Goal: Task Accomplishment & Management: Complete application form

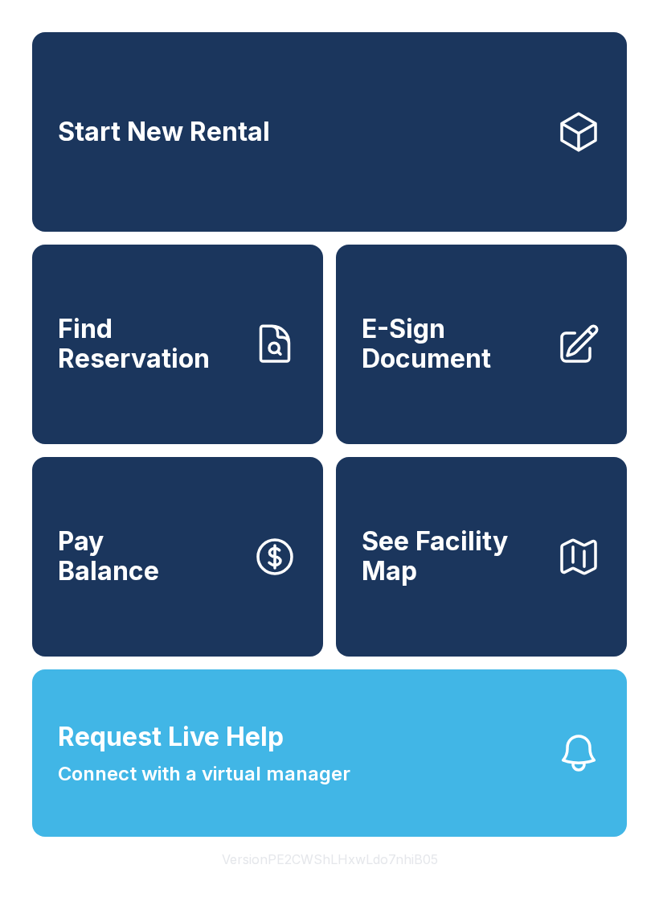
click at [485, 392] on link "E-Sign Document" at bounding box center [481, 343] width 291 height 199
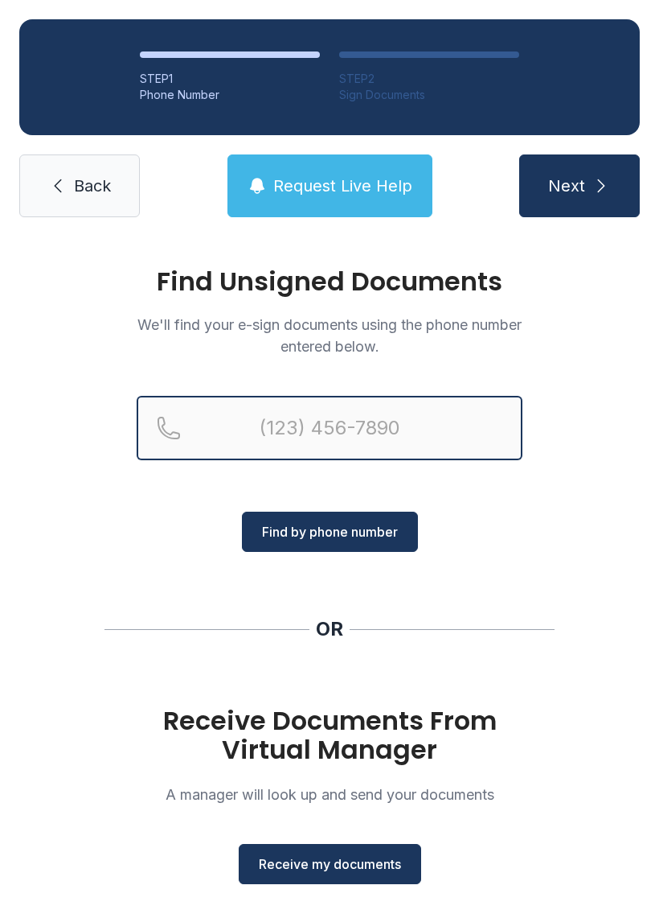
click at [365, 414] on input "Reservation phone number" at bounding box center [330, 428] width 386 height 64
type input "("
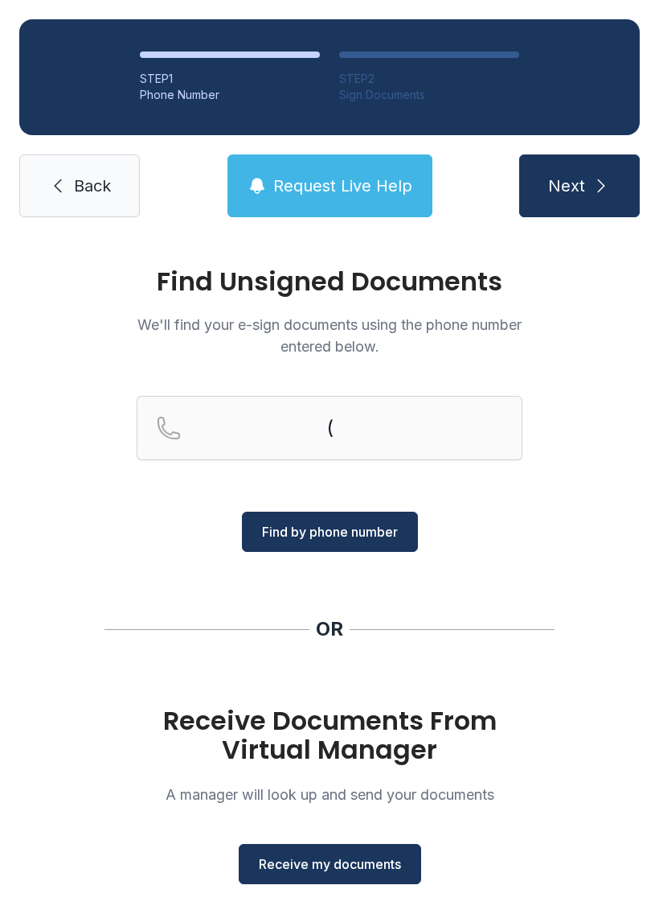
click at [101, 203] on link "Back" at bounding box center [79, 185] width 121 height 63
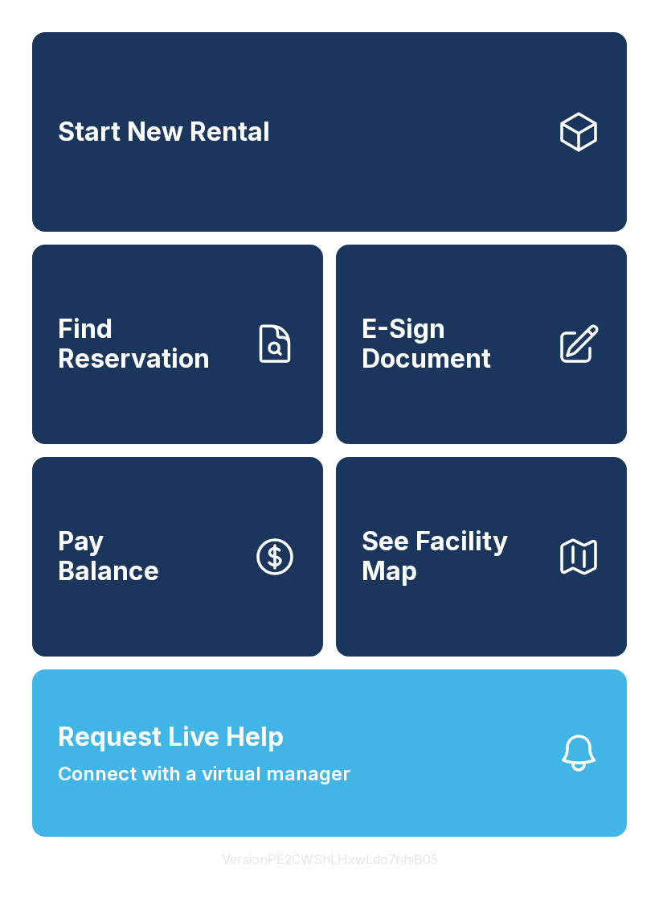
click at [462, 413] on link "E-Sign Document" at bounding box center [481, 343] width 291 height 199
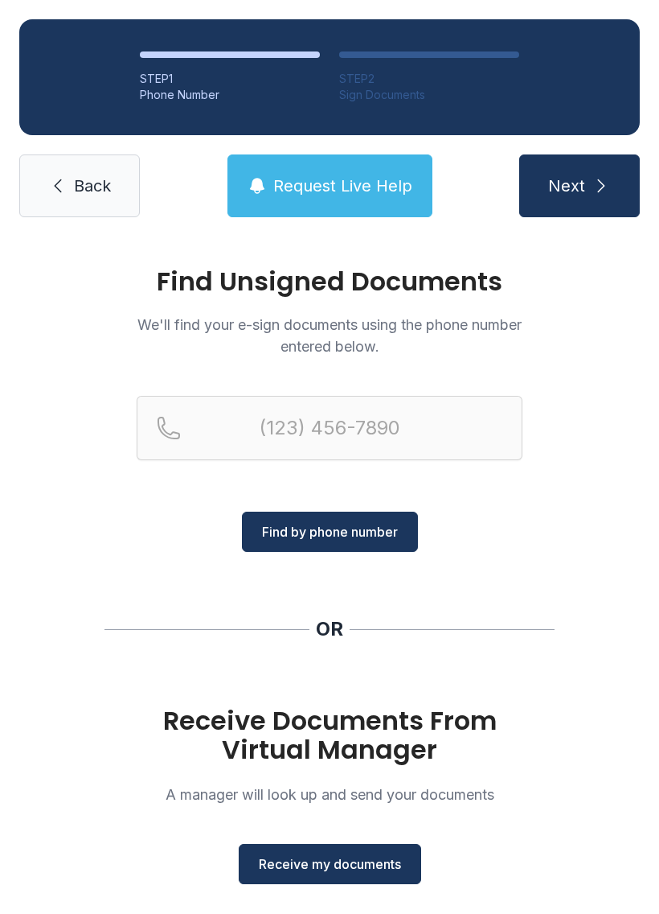
click at [384, 850] on button "Receive my documents" at bounding box center [330, 864] width 183 height 40
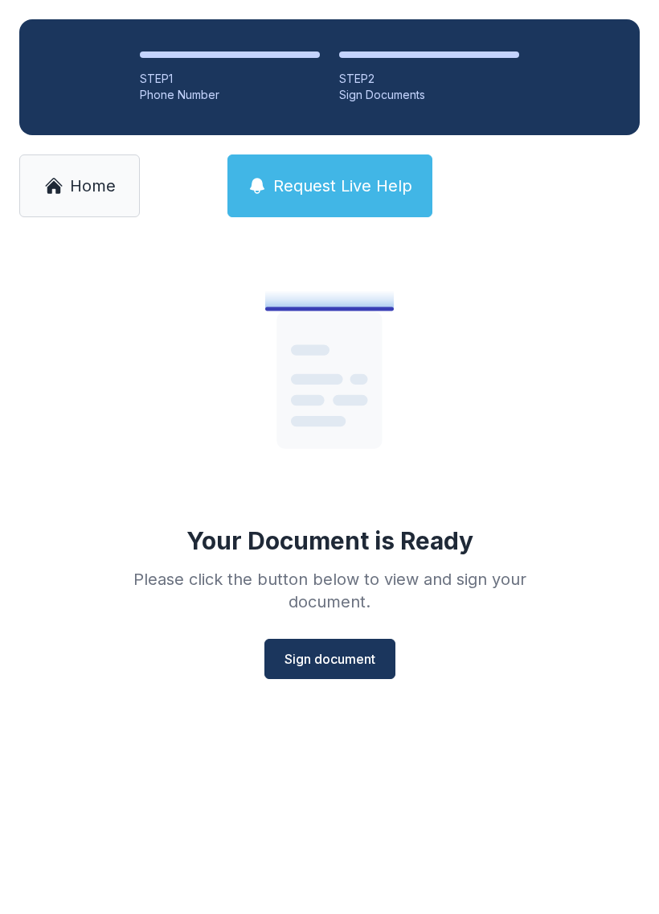
click at [326, 663] on span "Sign document" at bounding box center [330, 658] width 91 height 19
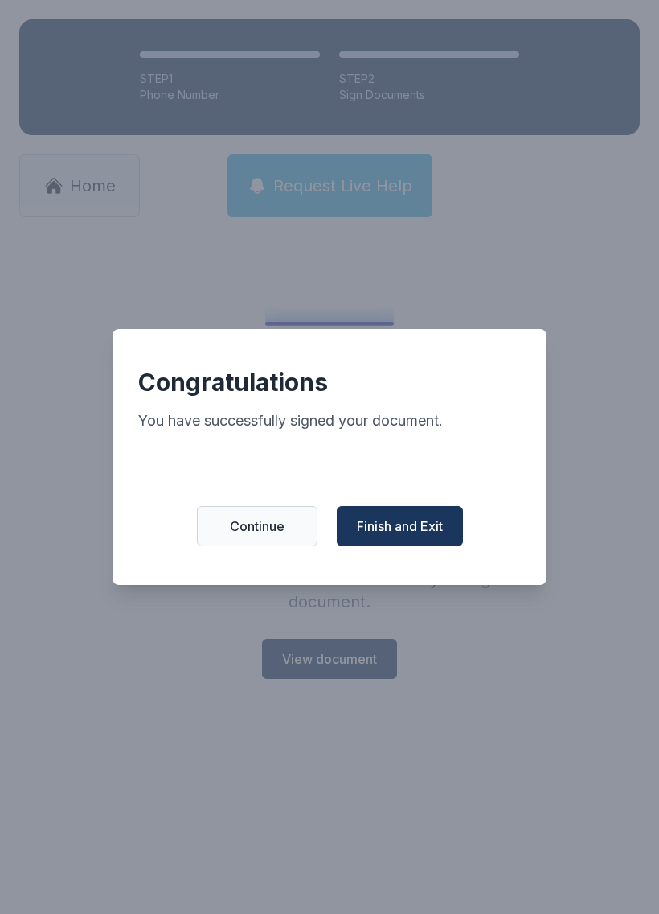
click at [403, 536] on span "Finish and Exit" at bounding box center [400, 525] width 86 height 19
